Goal: Information Seeking & Learning: Learn about a topic

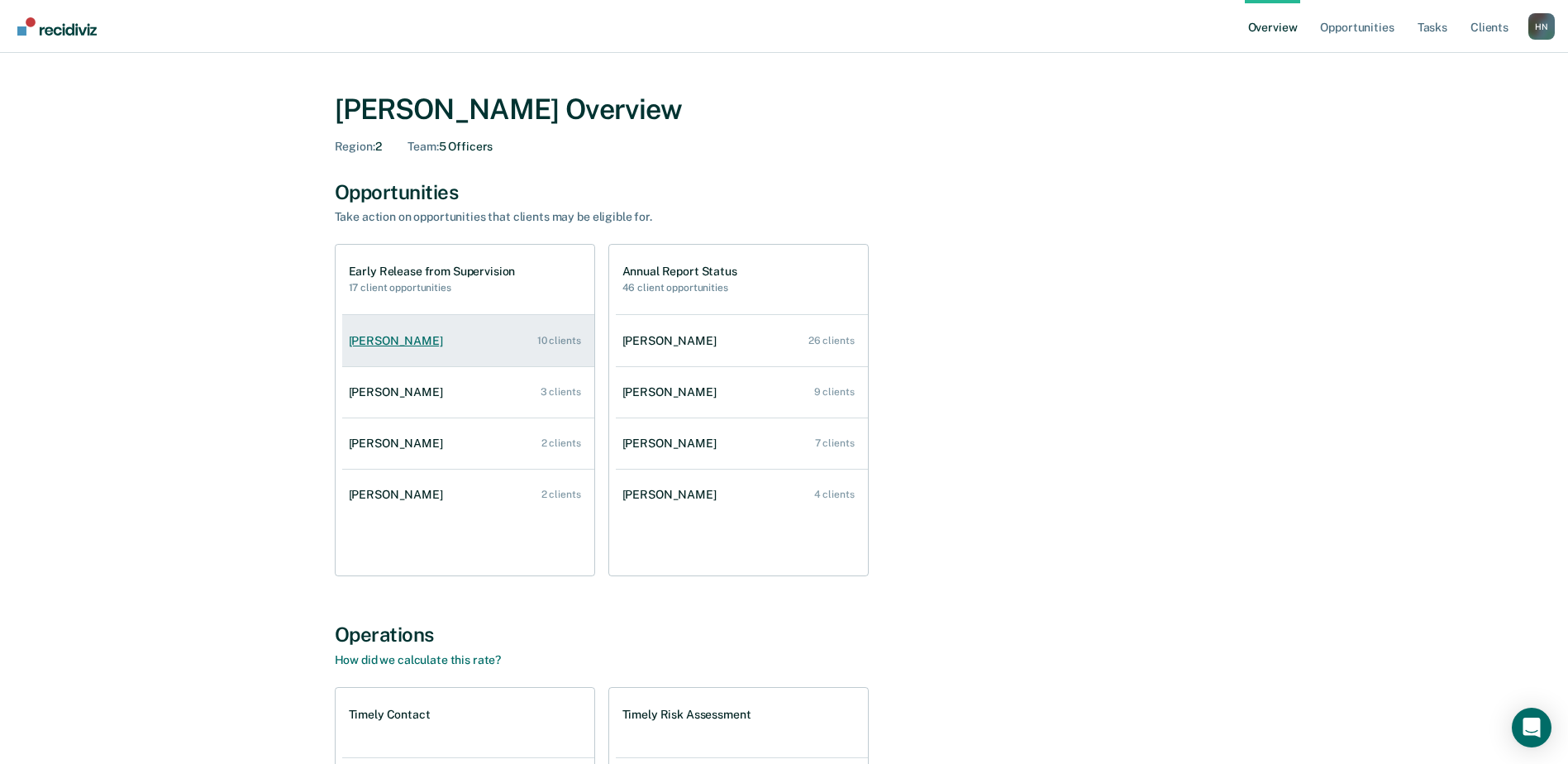
click at [429, 340] on div "[PERSON_NAME]" at bounding box center [399, 341] width 100 height 14
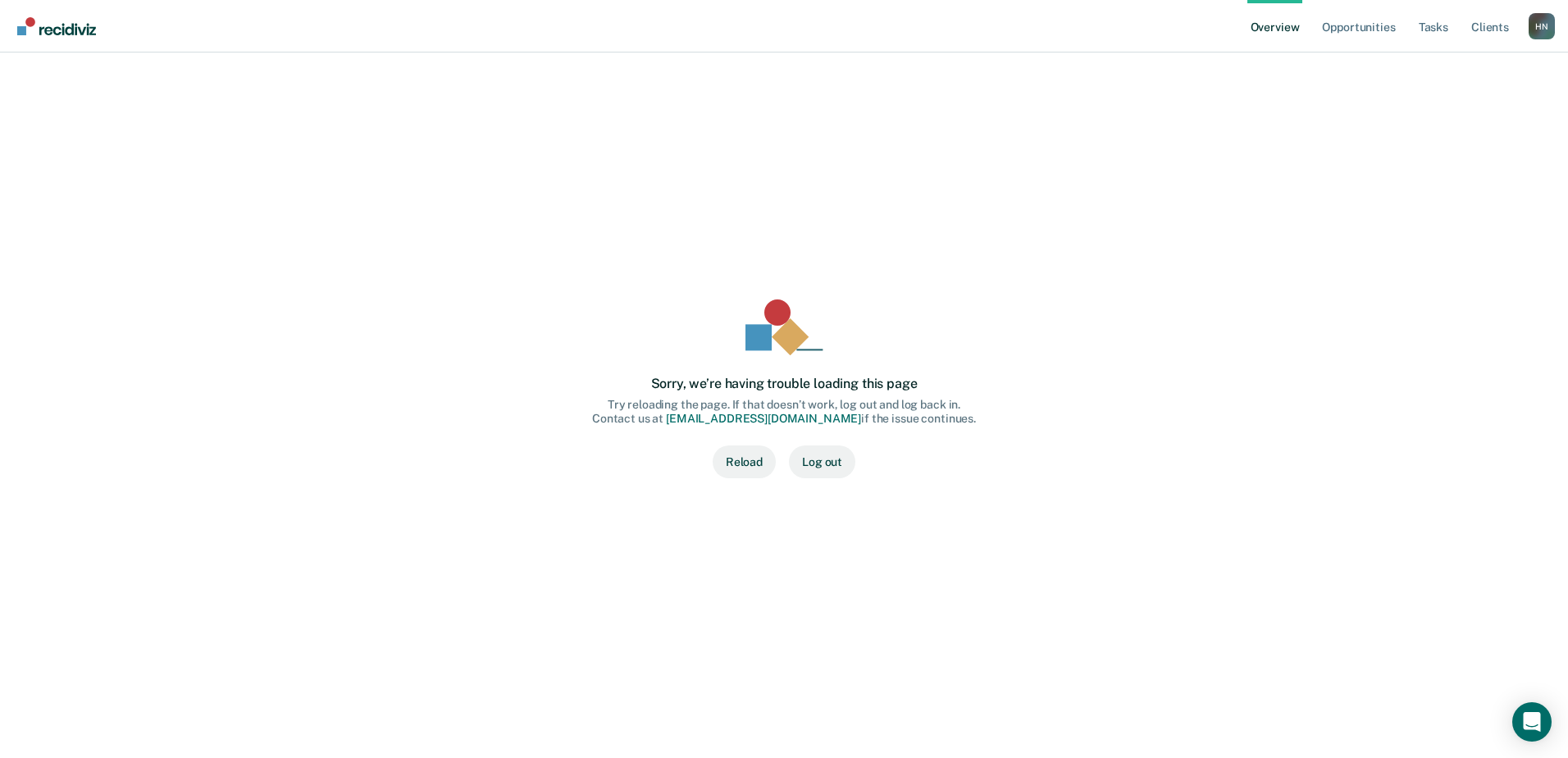
click at [746, 462] on button "Reload" at bounding box center [744, 462] width 63 height 33
click at [55, 31] on img "Go to Recidiviz Home" at bounding box center [57, 26] width 79 height 18
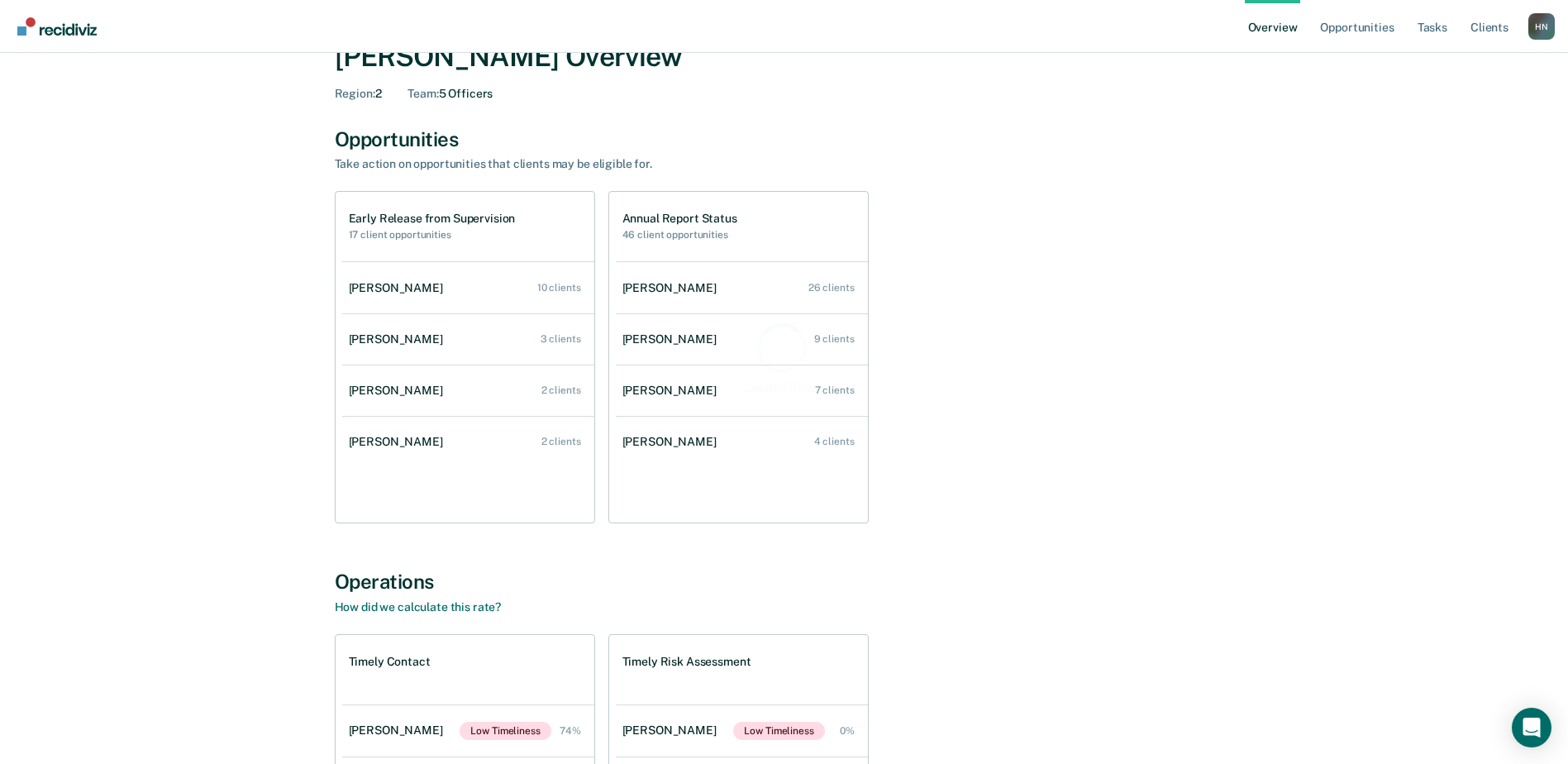
scroll to position [83, 0]
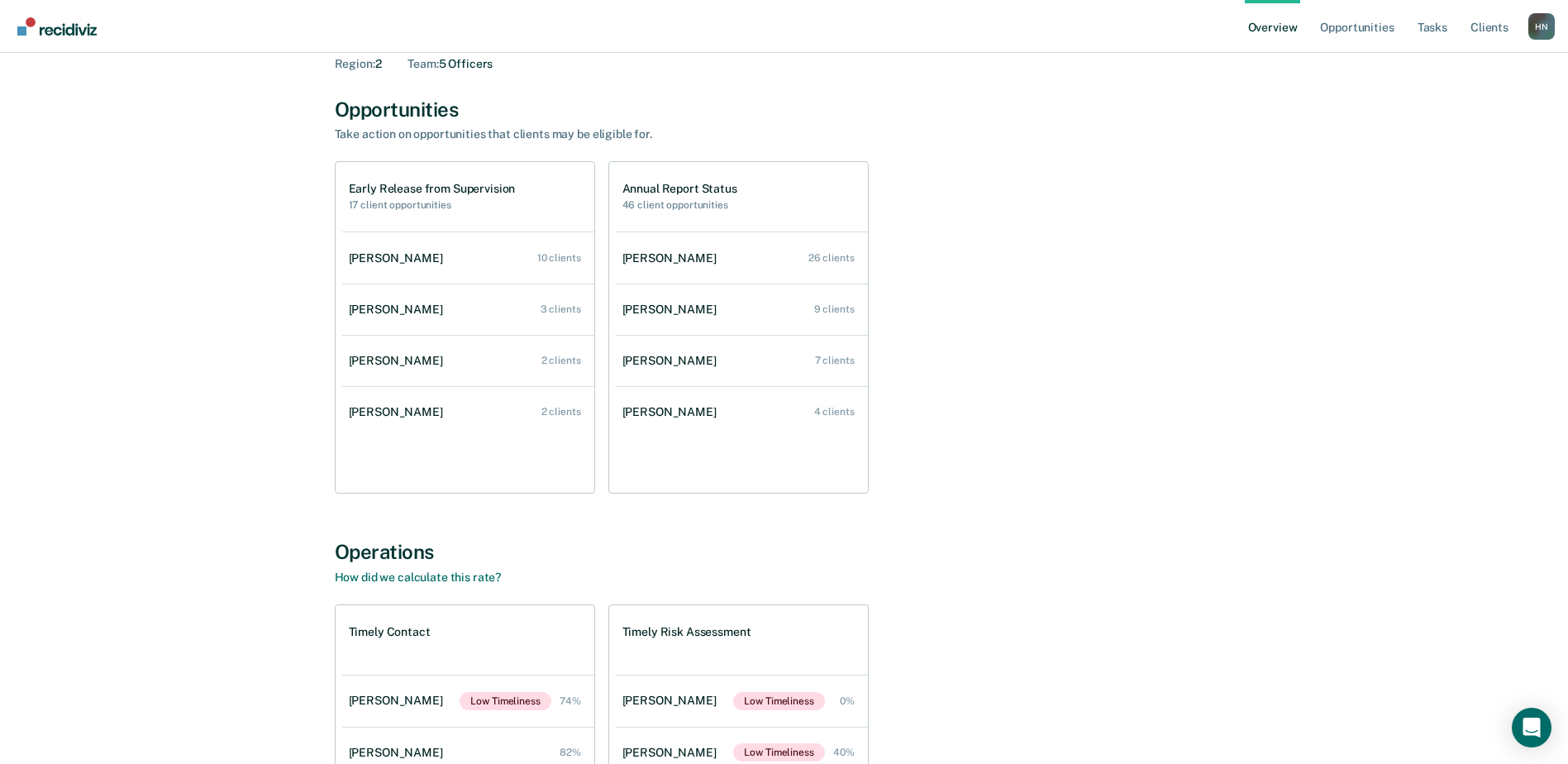
click at [411, 184] on h1 "Early Release from Supervision" at bounding box center [432, 189] width 167 height 14
click at [406, 200] on h2 "17 client opportunities" at bounding box center [432, 204] width 167 height 11
click at [732, 256] on link "Ibukun Obimakinde 26 clients" at bounding box center [742, 257] width 252 height 47
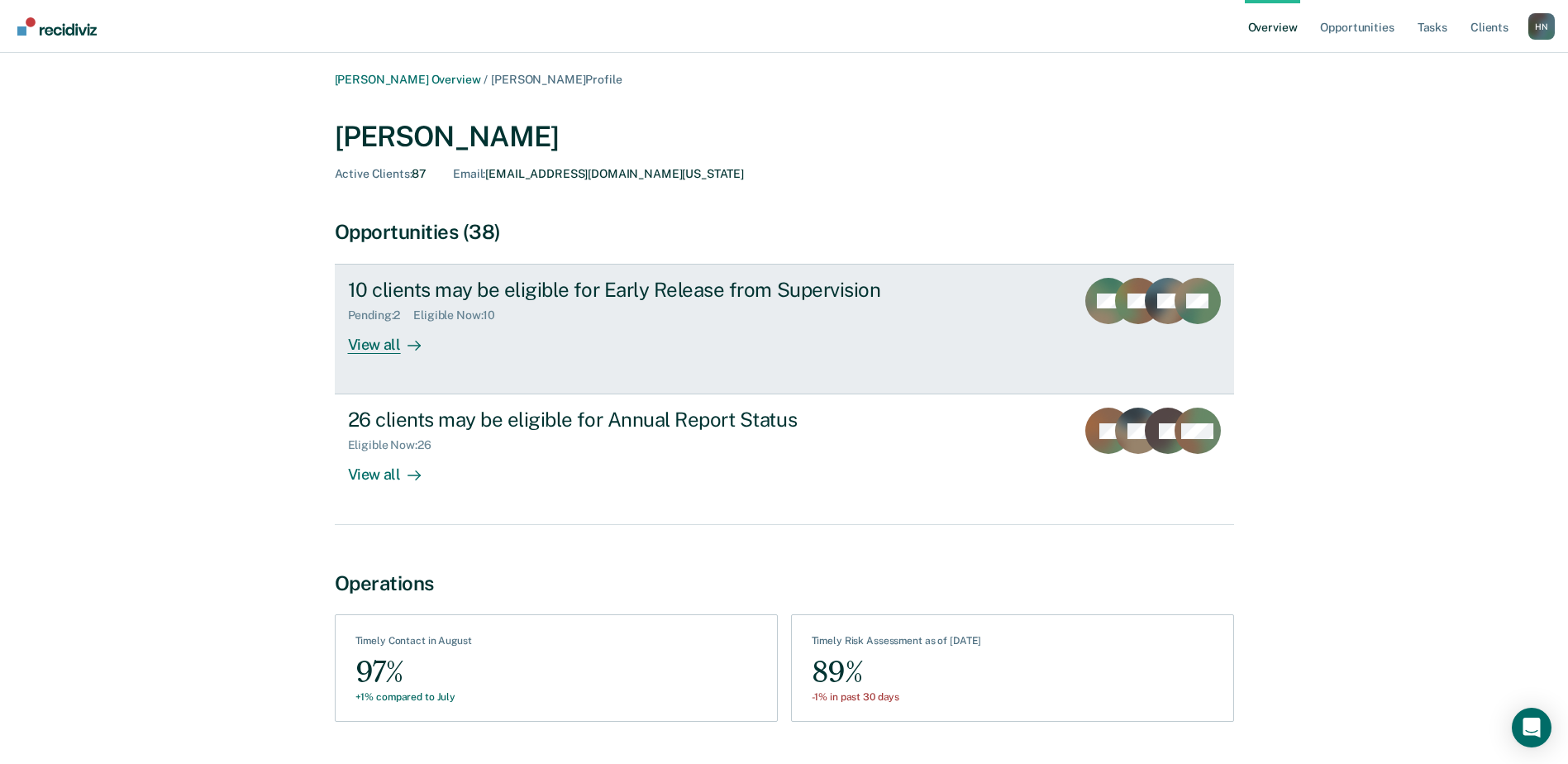
click at [739, 290] on div "10 clients may be eligible for Early Release from Supervision" at bounding box center [638, 289] width 580 height 24
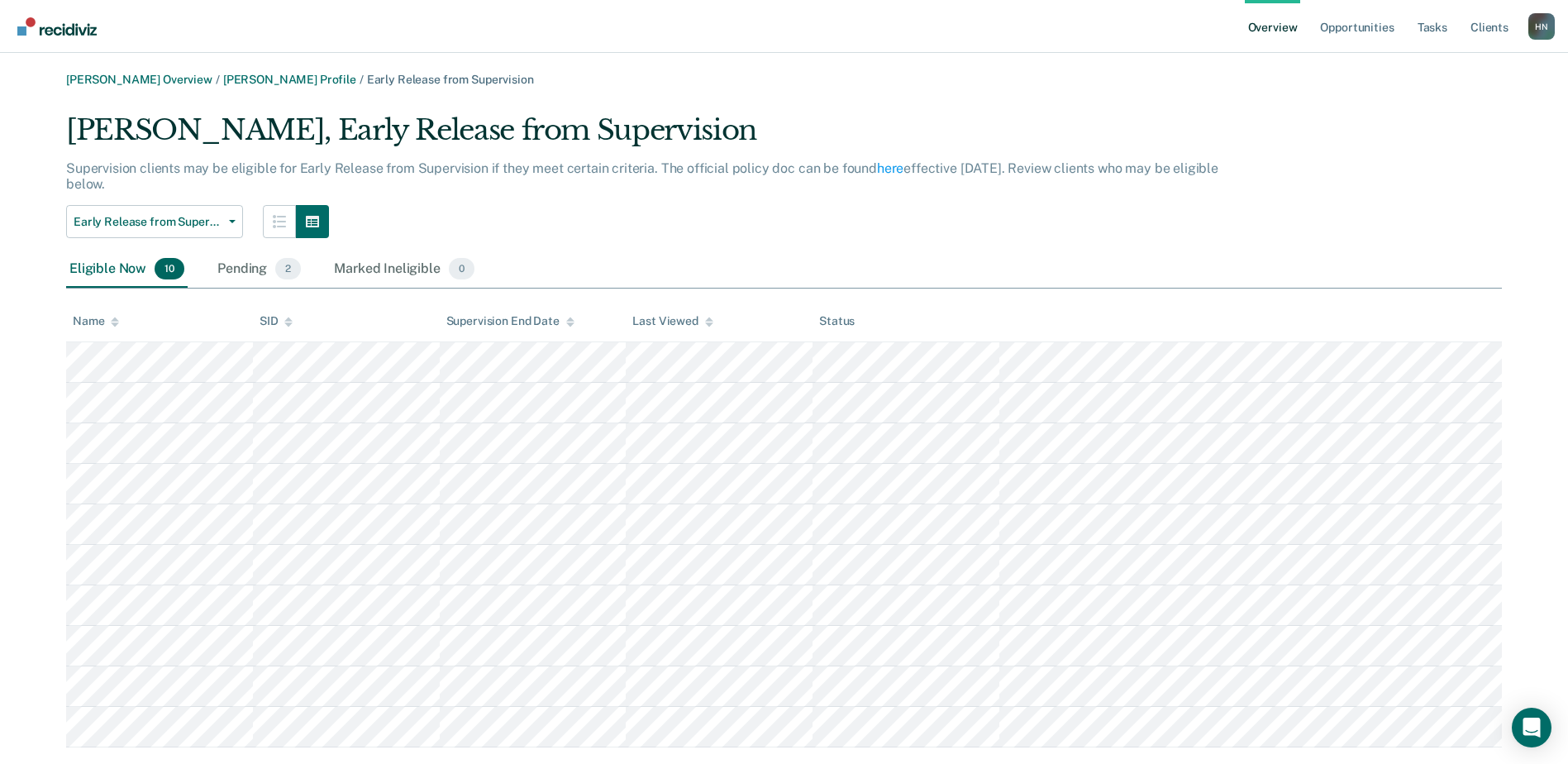
click at [823, 217] on div "Early Release from Supervision Annual Report Status Early Release from Supervis…" at bounding box center [654, 222] width 1177 height 33
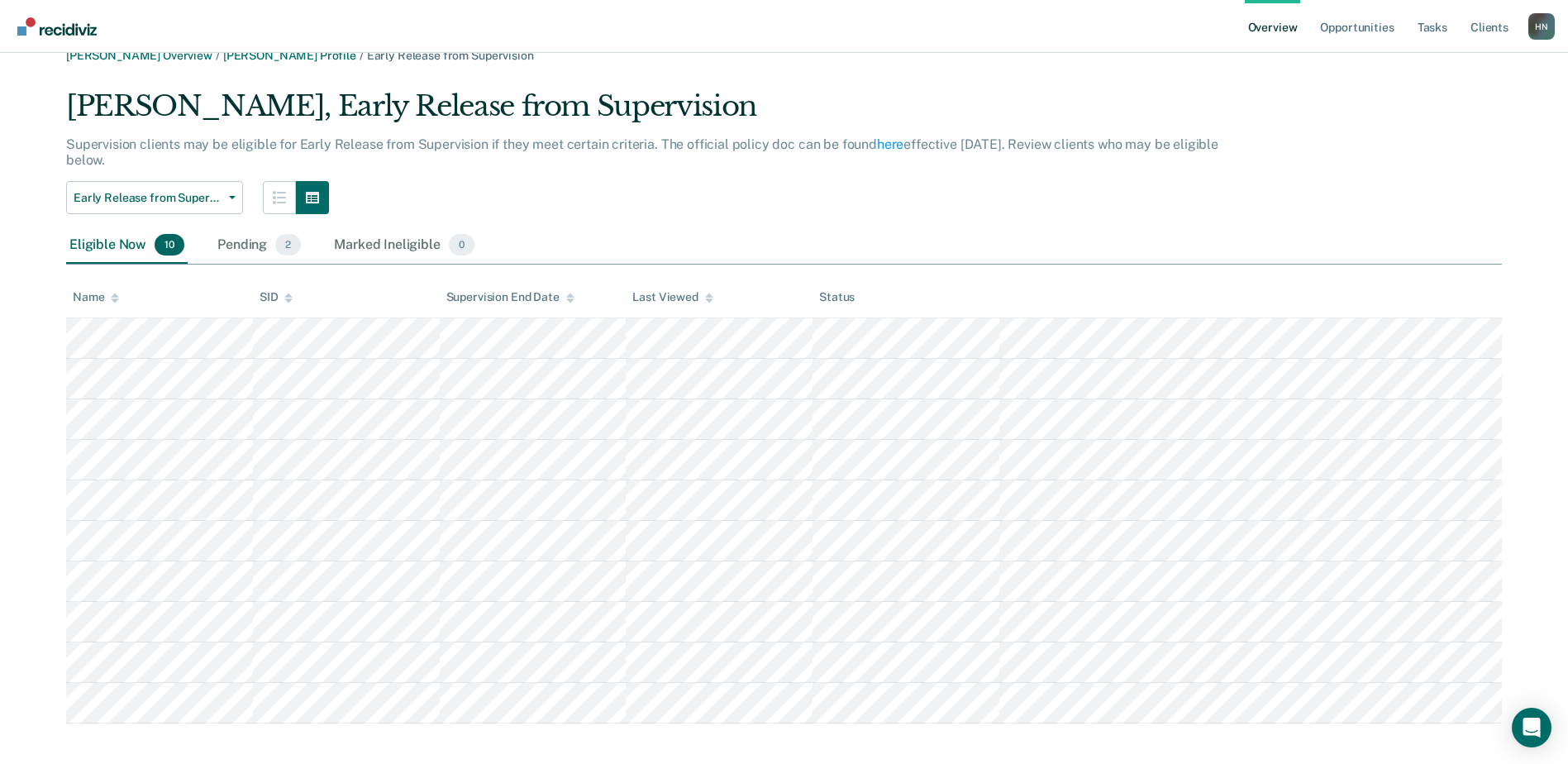
scroll to position [36, 0]
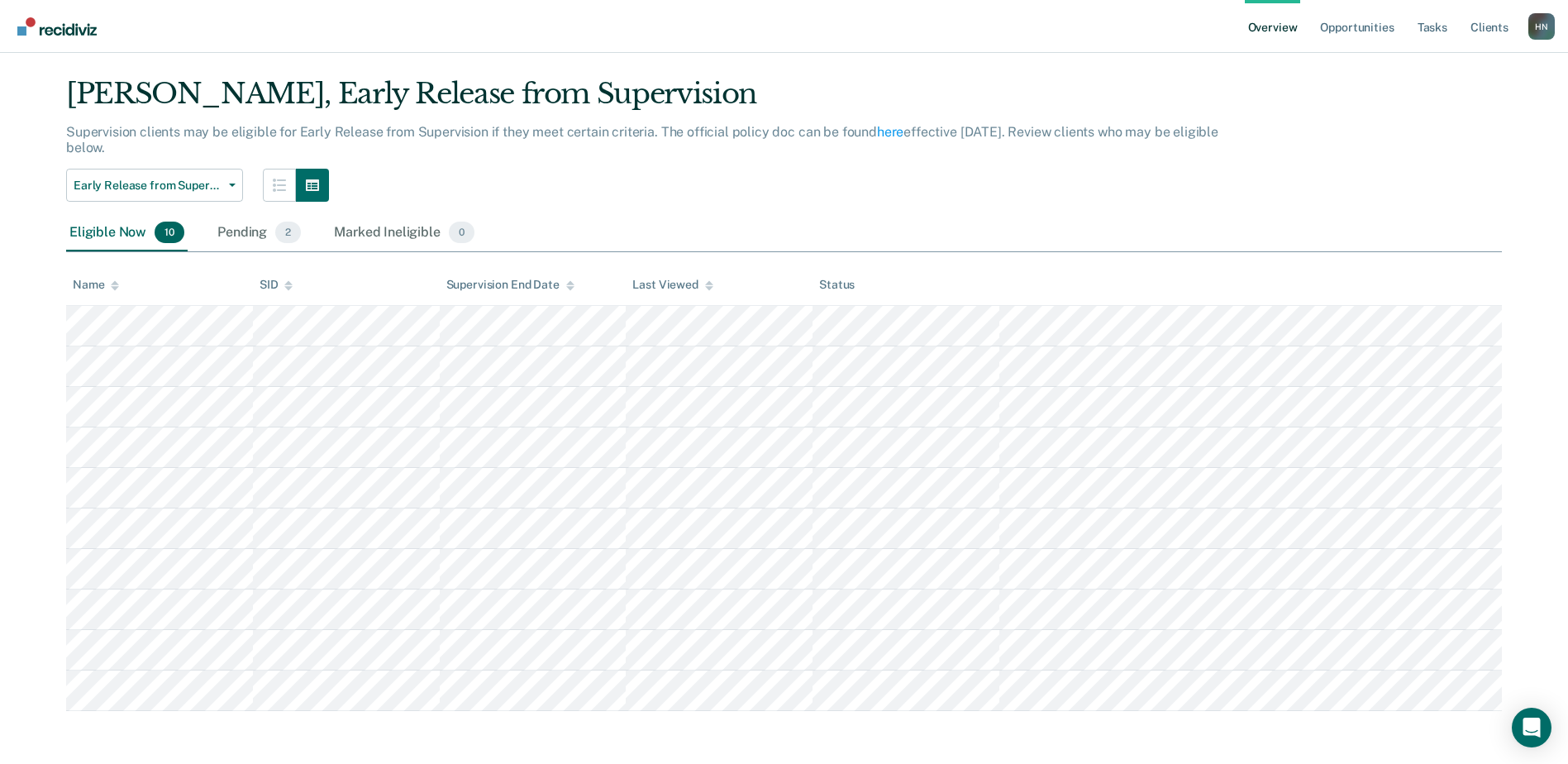
click at [1001, 215] on div "Eligible Now 10 Pending 2 Marked Ineligible 0" at bounding box center [784, 234] width 1436 height 37
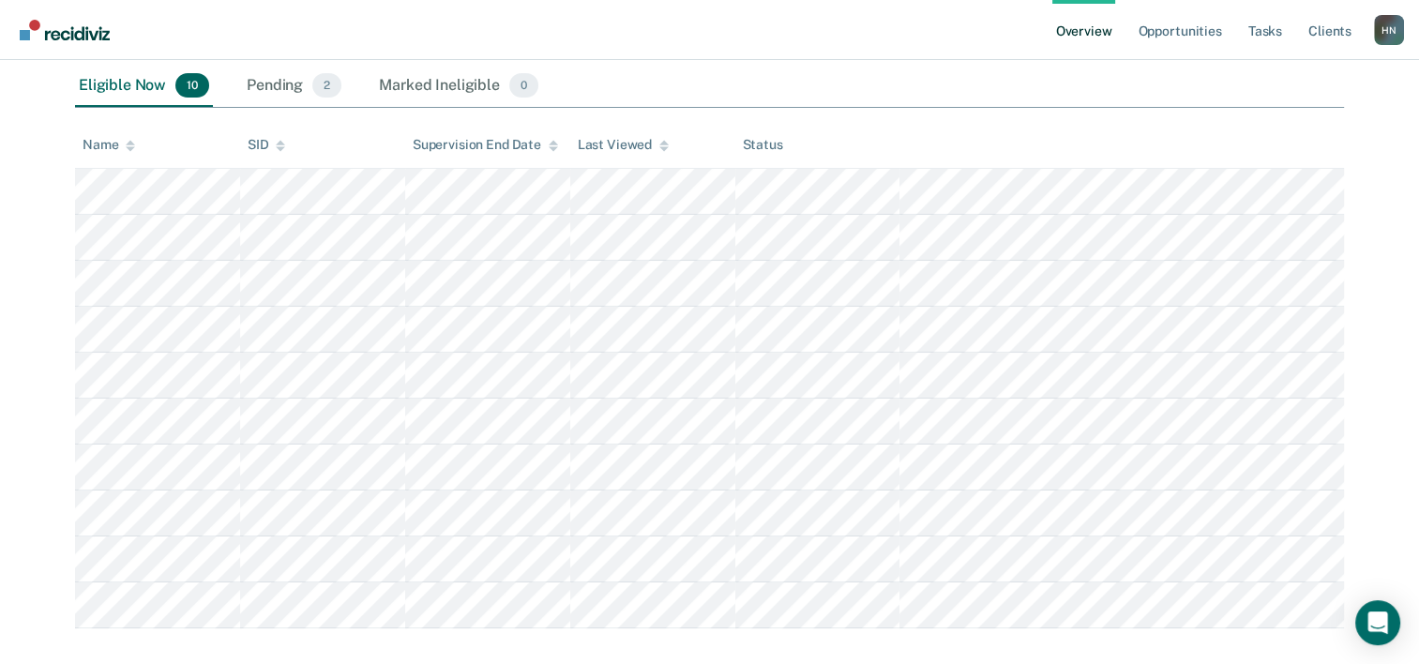
scroll to position [149, 0]
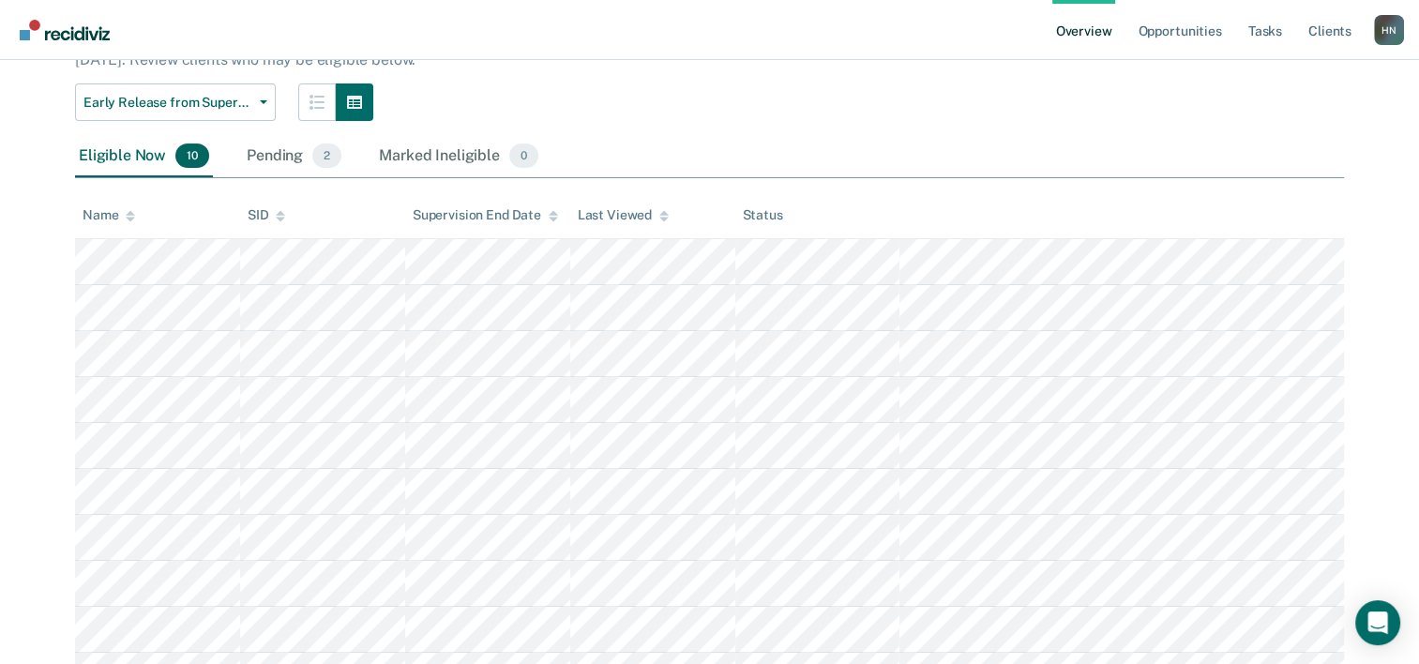
click at [851, 106] on div "Early Release from Supervision Annual Report Status Early Release from Supervis…" at bounding box center [607, 102] width 1064 height 38
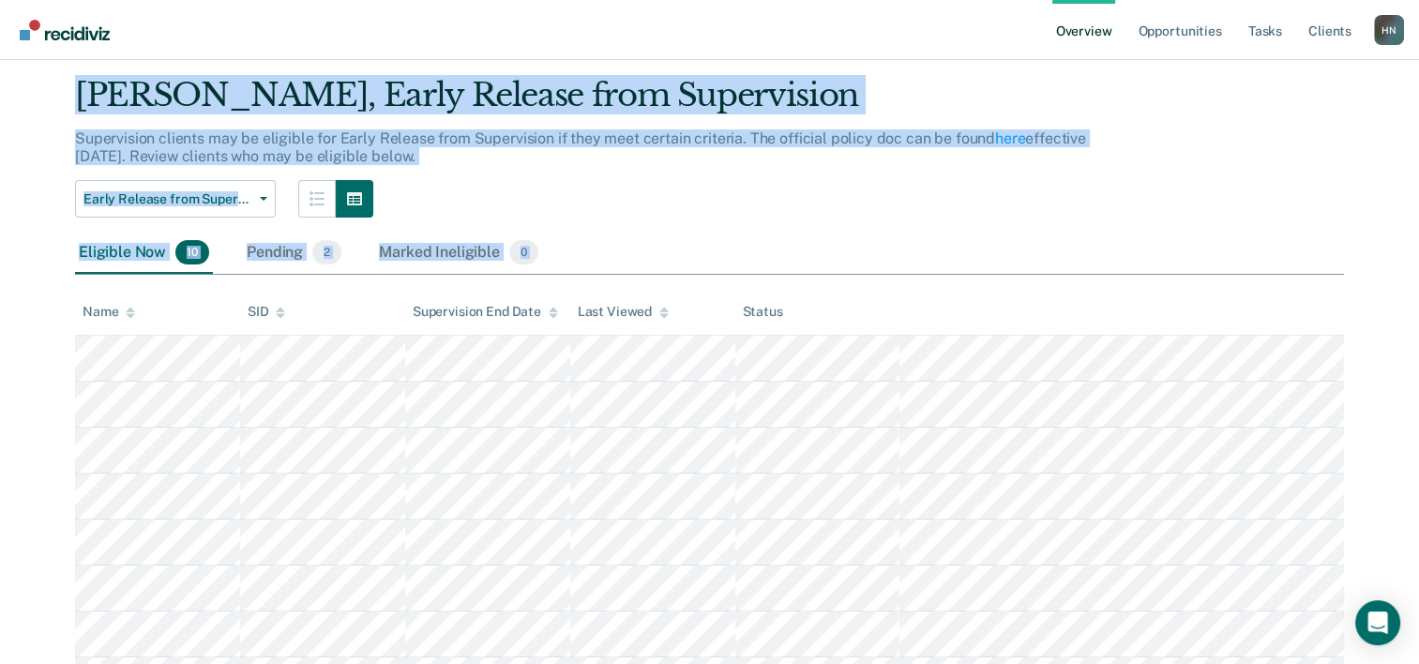
scroll to position [243, 0]
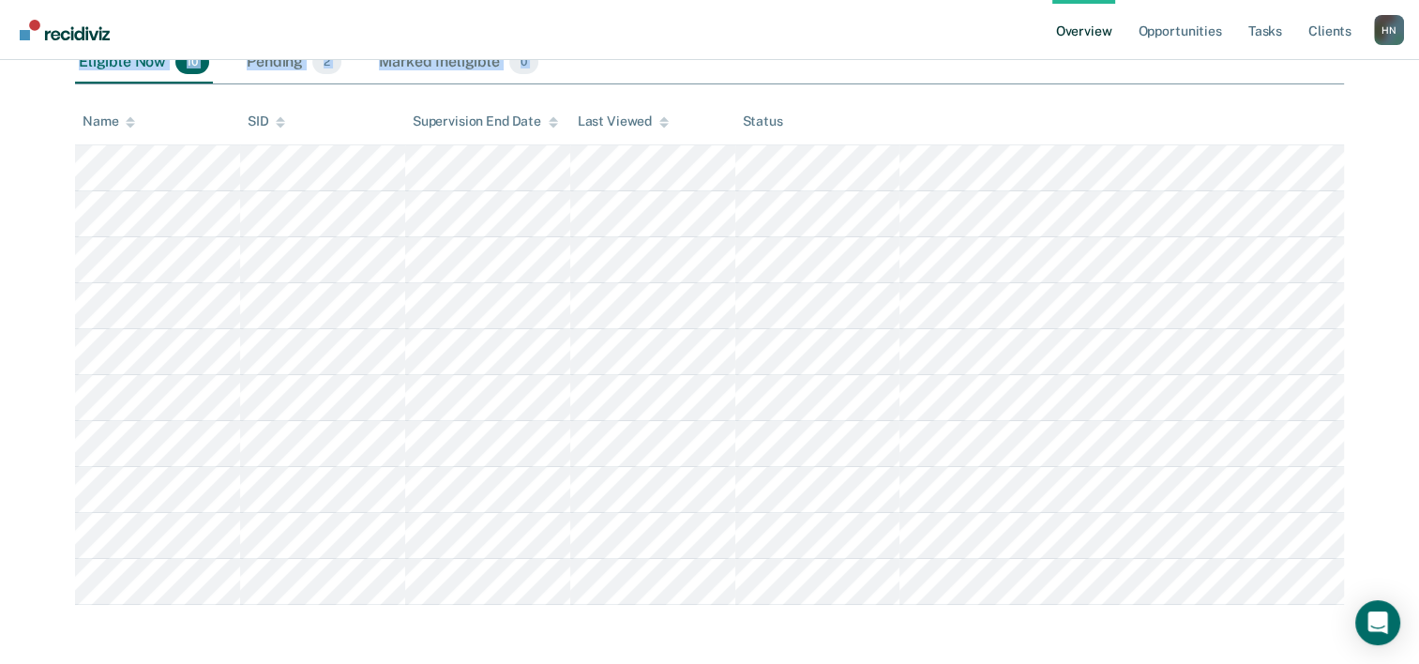
click at [672, 576] on div "Hoa Nguyen Overview / Ibukun Obimakinde Profile / Early Release from Supervisio…" at bounding box center [710, 222] width 1374 height 765
copy div "Hoa Nguyen Overview / Ibukun Obimakinde Profile / Early Release from Supervisio…"
